Goal: Understand process/instructions: Learn how to perform a task or action

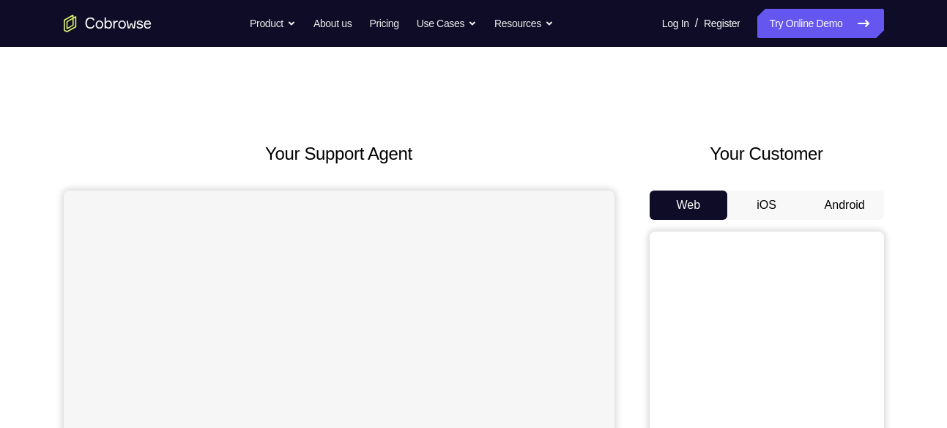
click at [840, 207] on button "Android" at bounding box center [845, 204] width 78 height 29
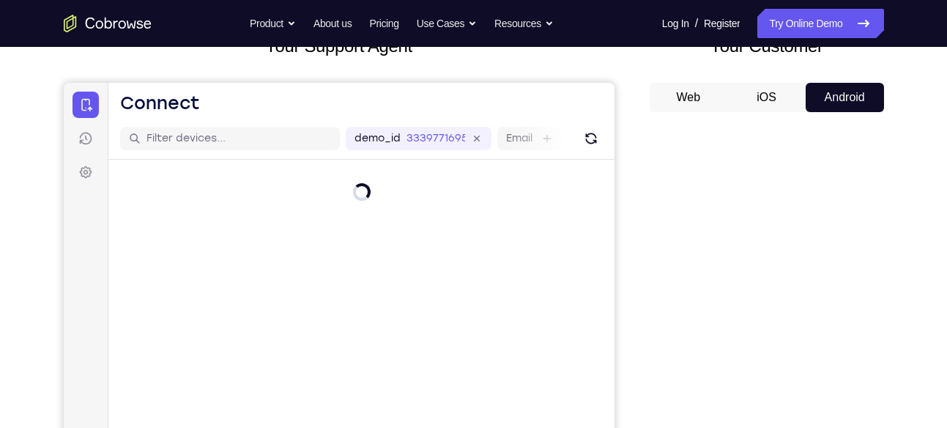
scroll to position [107, 0]
click at [589, 133] on icon "Refresh" at bounding box center [590, 139] width 19 height 19
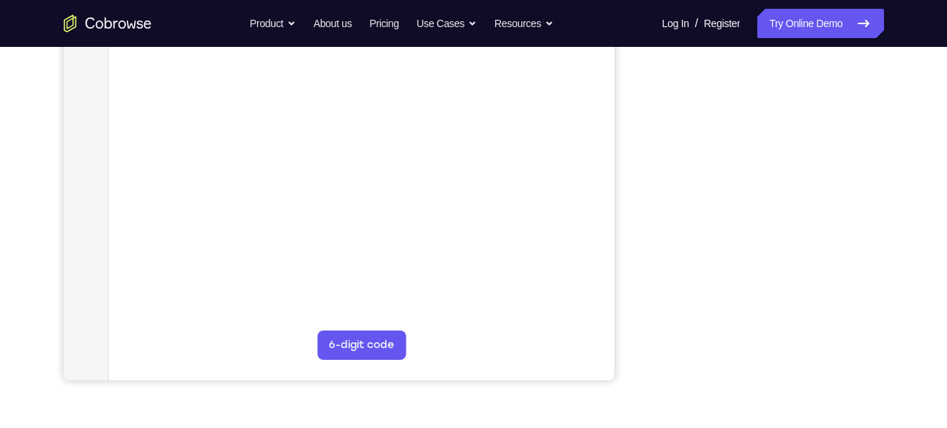
scroll to position [302, 0]
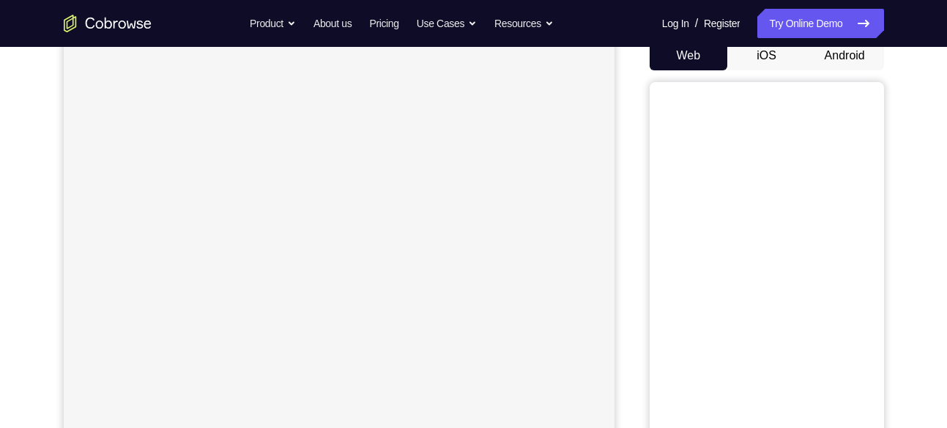
click at [851, 62] on button "Android" at bounding box center [845, 55] width 78 height 29
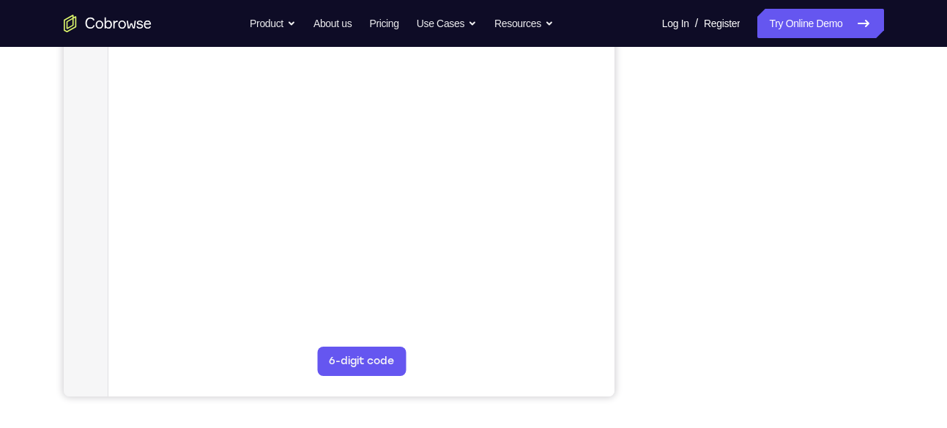
scroll to position [286, 0]
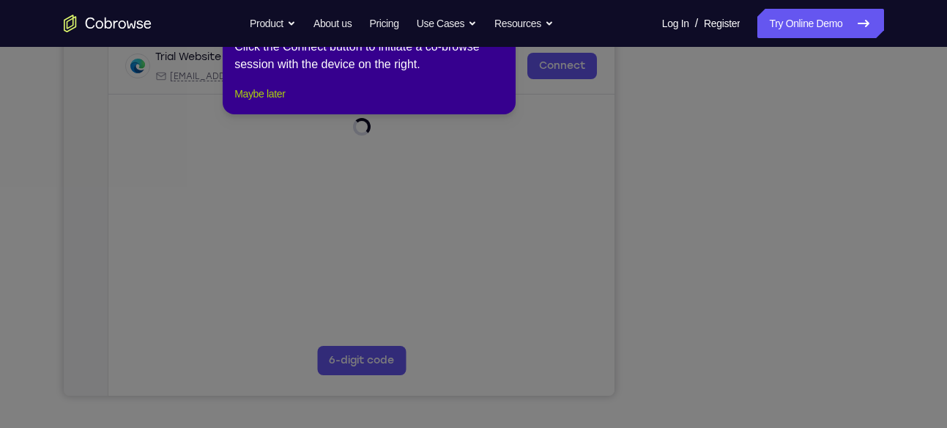
click at [292, 103] on div "1 of 8 × Click the Connect button to initiate a co-browse session with the devi…" at bounding box center [369, 57] width 293 height 114
click at [285, 103] on button "Maybe later" at bounding box center [259, 94] width 51 height 18
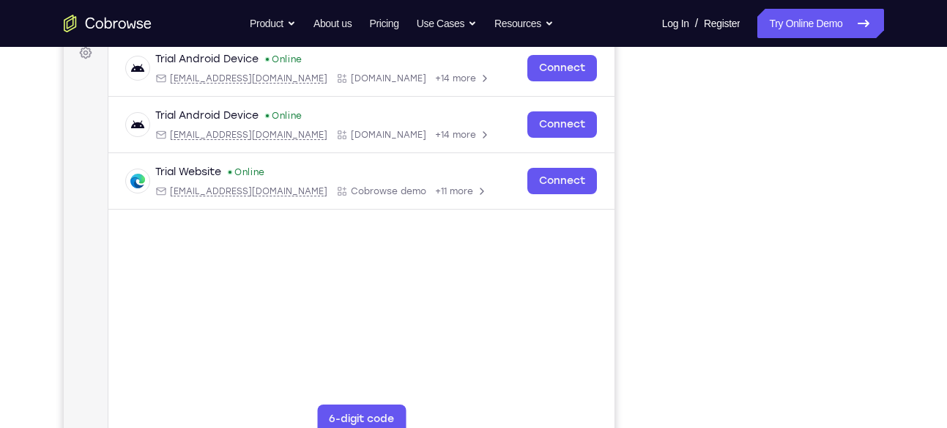
scroll to position [226, 0]
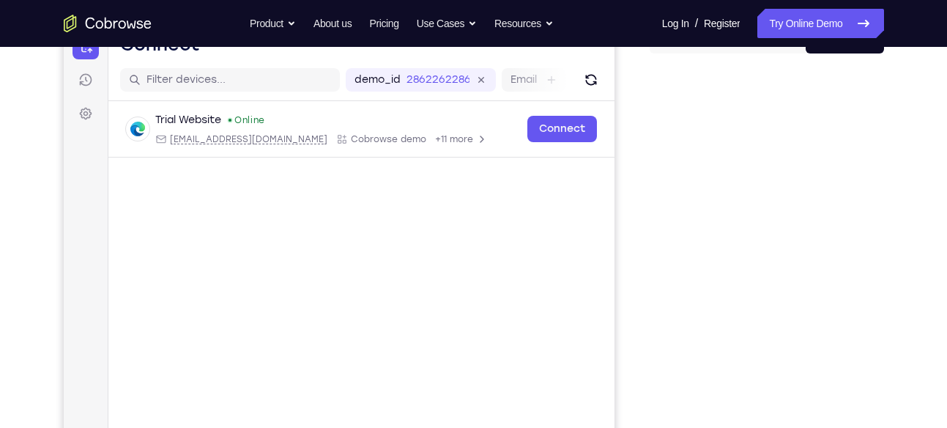
scroll to position [186, 0]
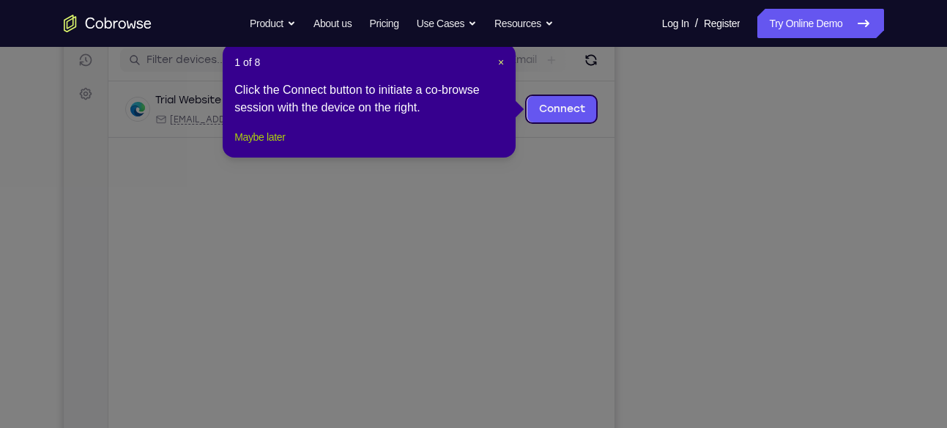
click at [241, 146] on button "Maybe later" at bounding box center [259, 137] width 51 height 18
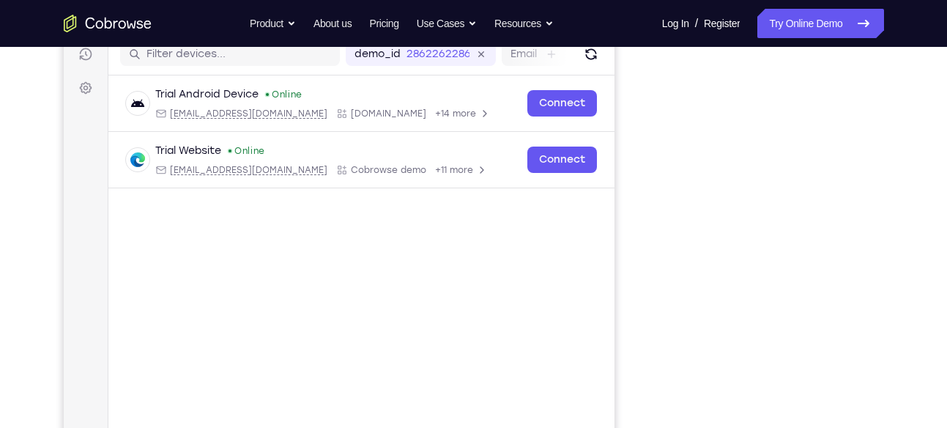
scroll to position [190, 0]
